Goal: Navigation & Orientation: Find specific page/section

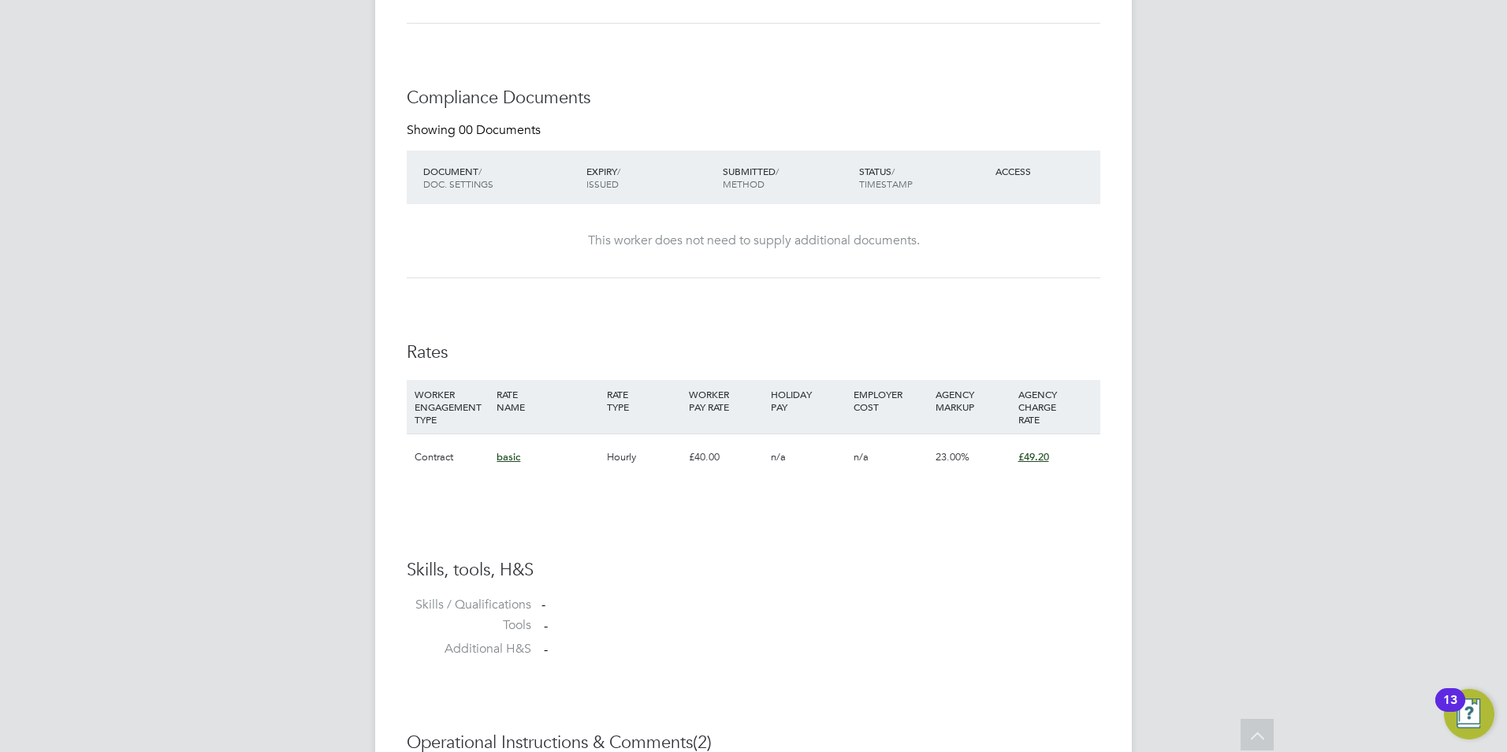
scroll to position [1247, 0]
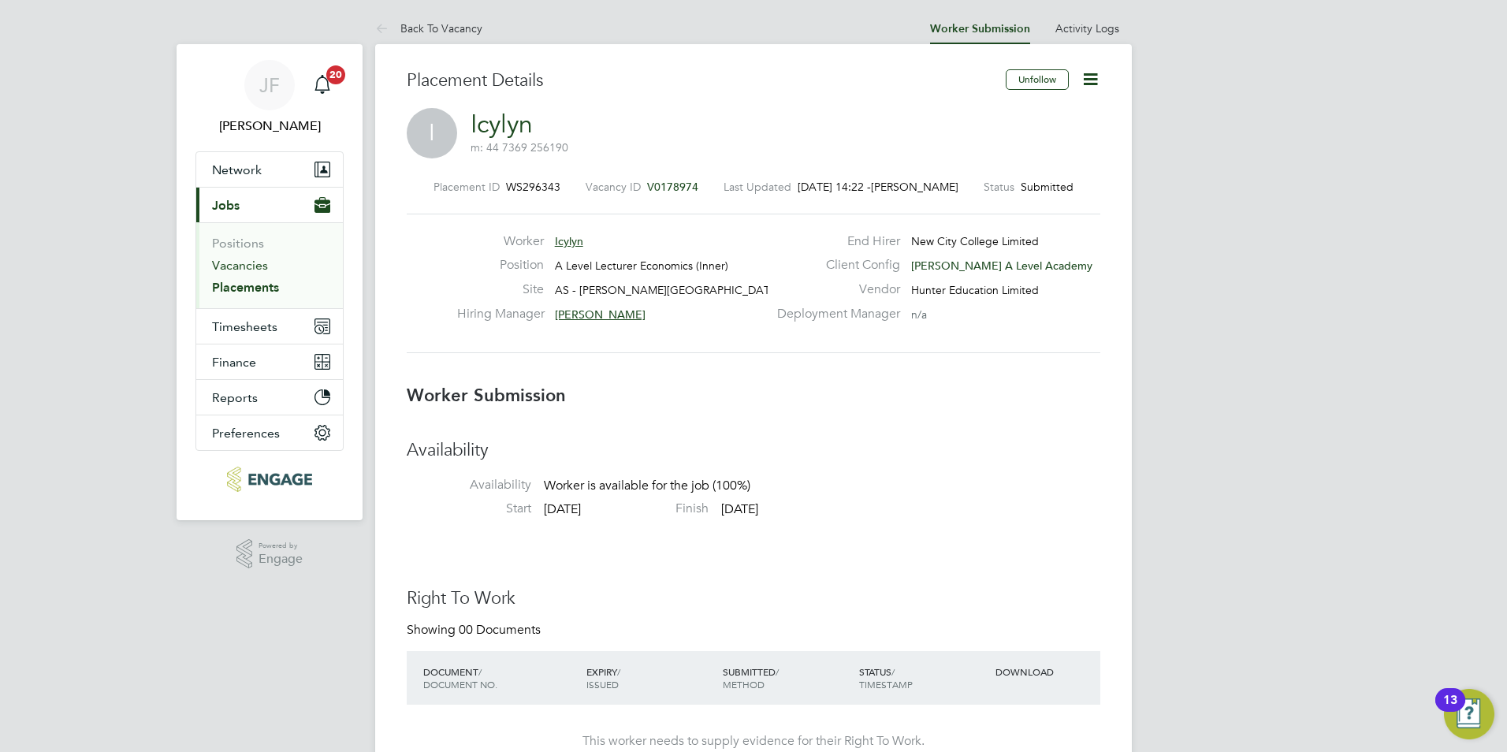
click at [235, 271] on link "Vacancies" at bounding box center [240, 265] width 56 height 15
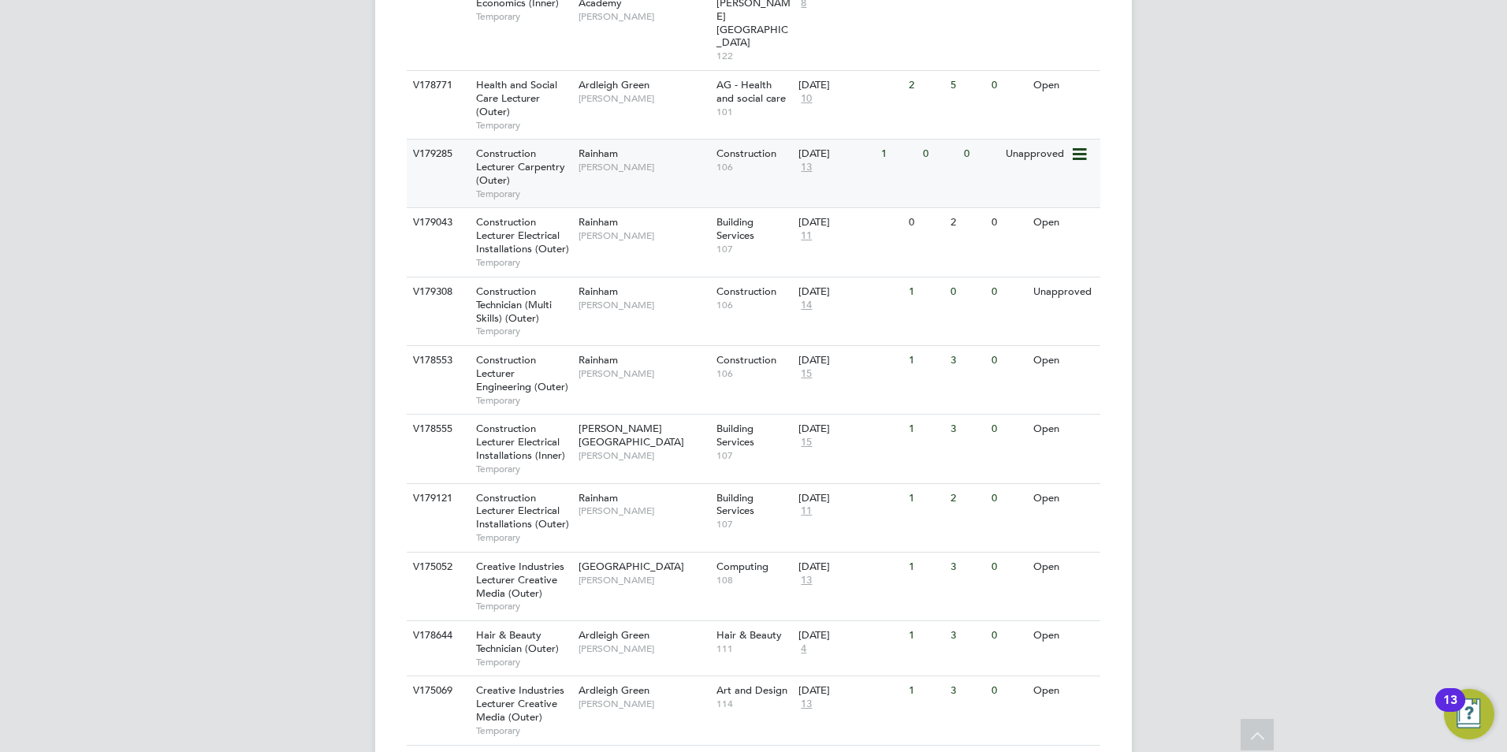
scroll to position [631, 0]
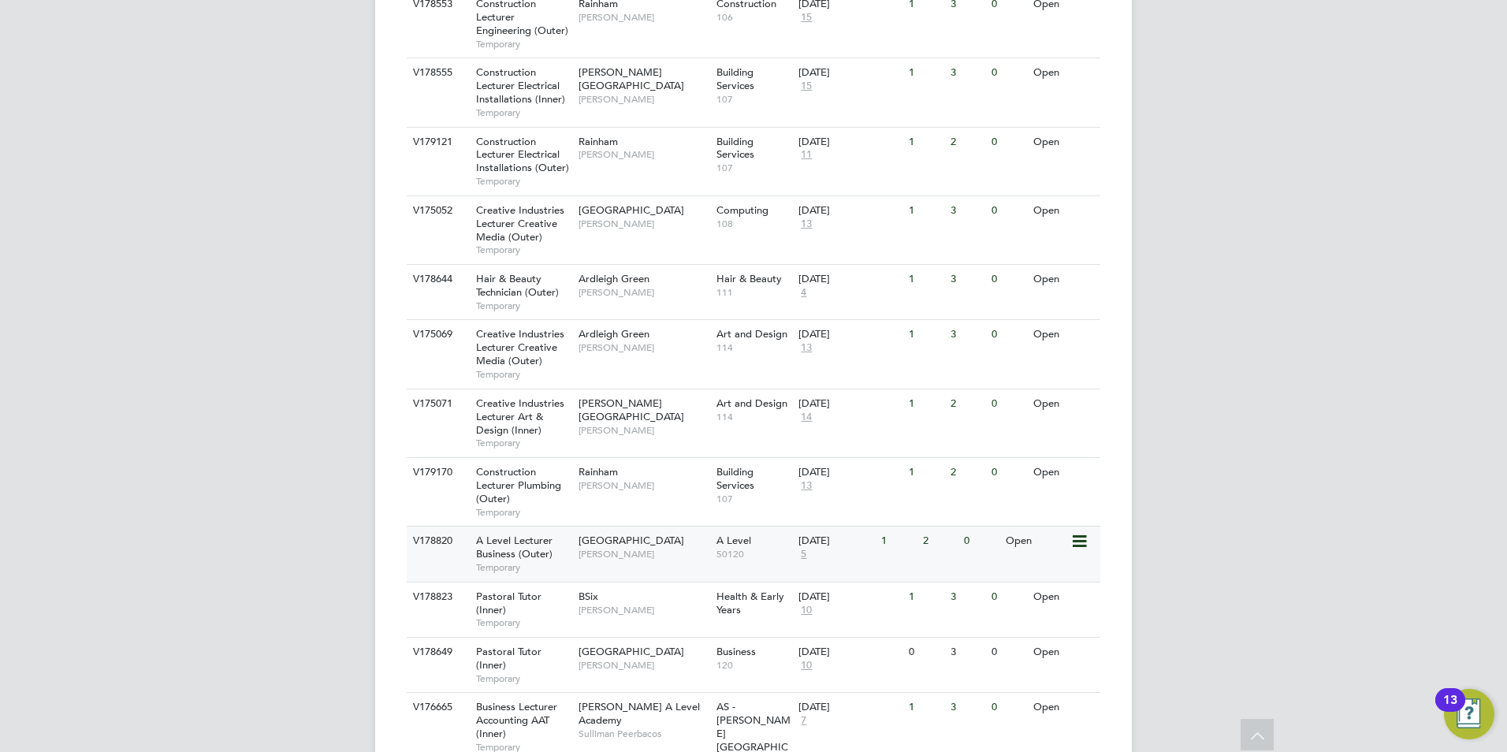
click at [620, 527] on div "Havering Sixth Form Campus Colleen Marshall" at bounding box center [644, 547] width 138 height 41
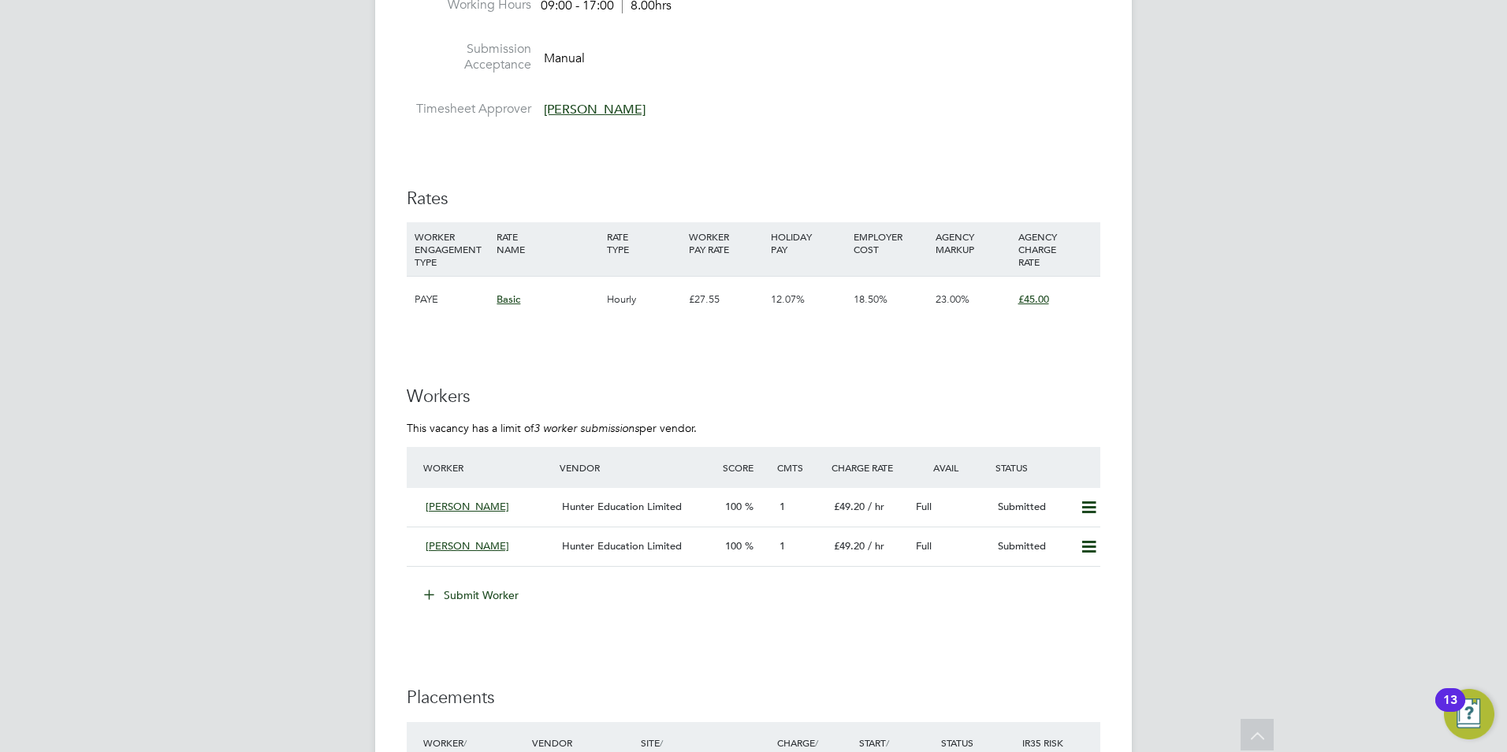
scroll to position [2418, 0]
click at [442, 511] on span "[PERSON_NAME]" at bounding box center [468, 505] width 84 height 13
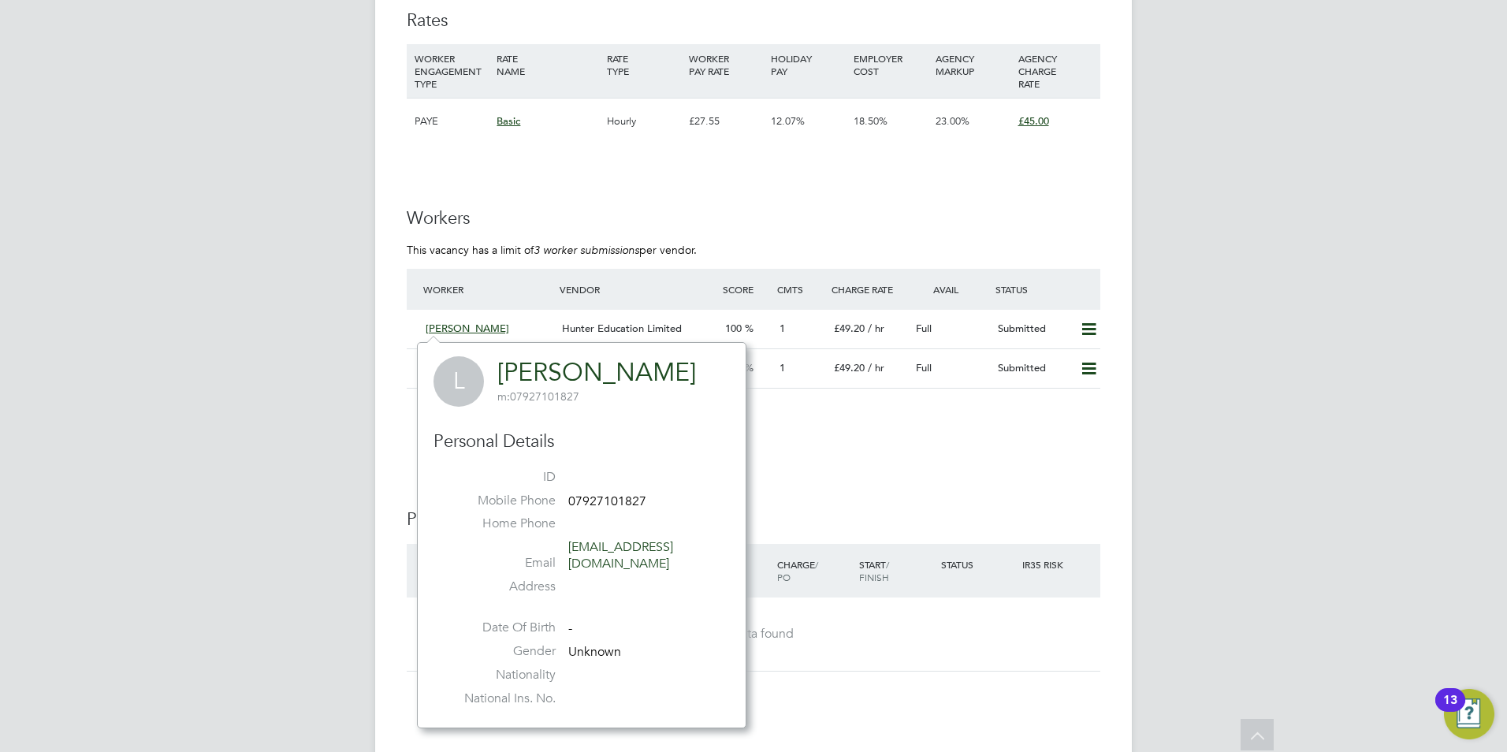
scroll to position [2605, 0]
